Goal: Information Seeking & Learning: Learn about a topic

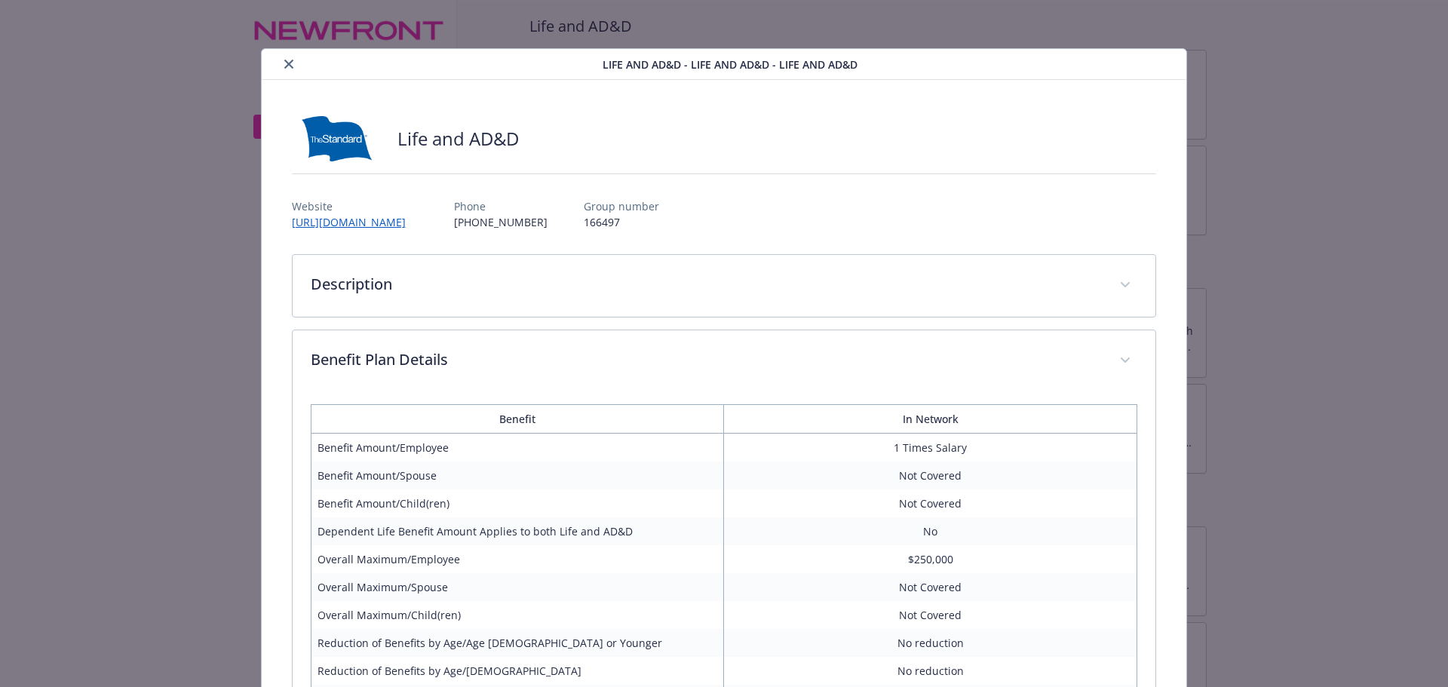
click at [284, 68] on icon "close" at bounding box center [288, 64] width 9 height 9
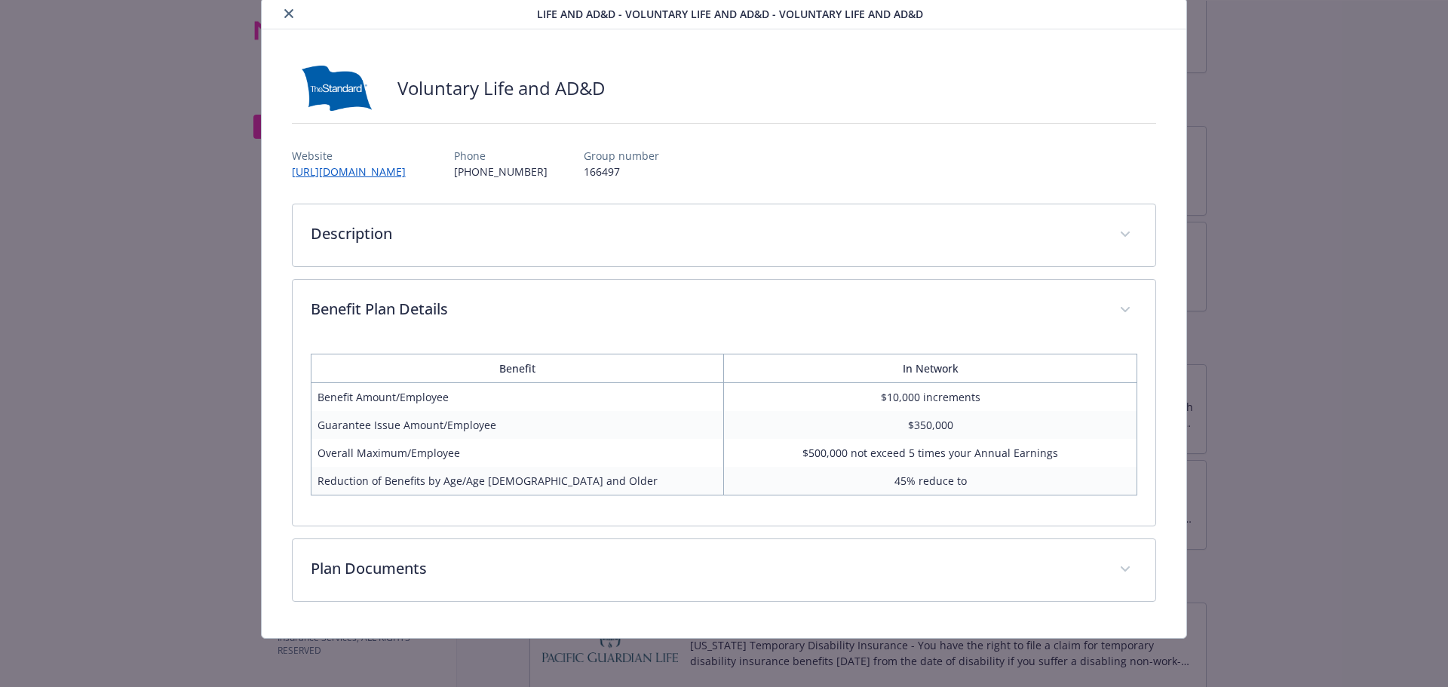
scroll to position [51, 0]
click at [287, 11] on icon "close" at bounding box center [288, 13] width 9 height 9
